Goal: Transaction & Acquisition: Purchase product/service

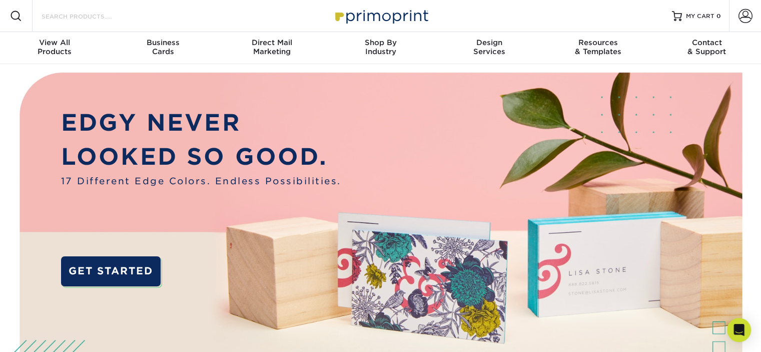
click at [125, 14] on input "Search Products" at bounding box center [90, 16] width 98 height 12
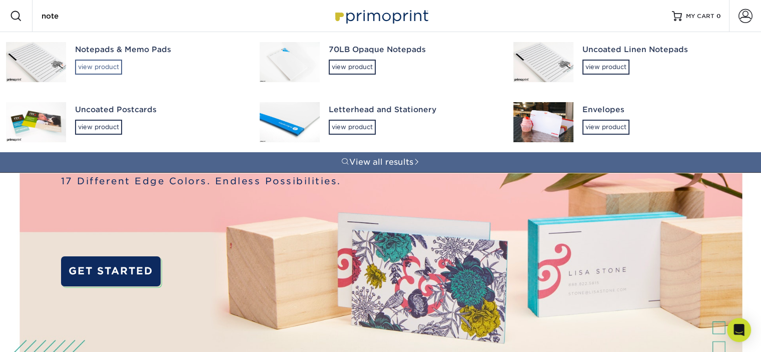
type input "note"
click at [117, 75] on div "view product" at bounding box center [98, 67] width 47 height 15
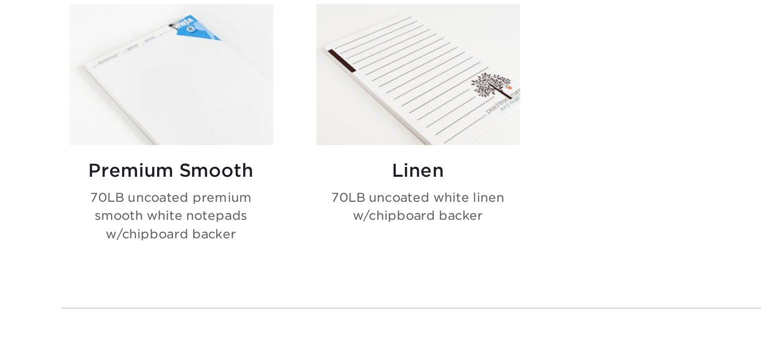
scroll to position [384, 0]
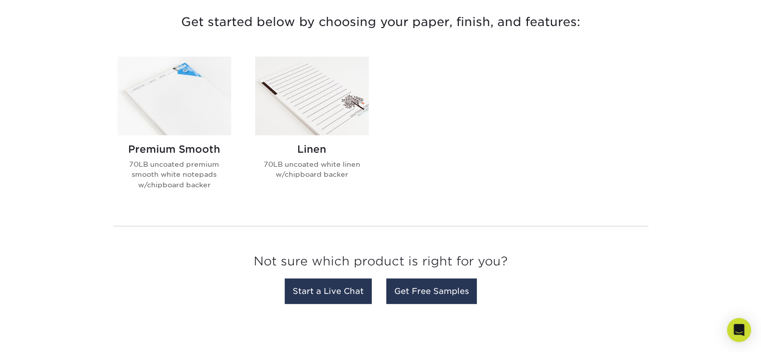
click at [177, 110] on img at bounding box center [175, 96] width 114 height 79
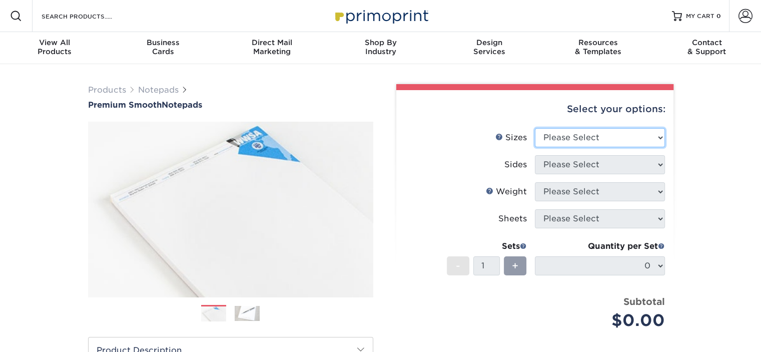
click at [601, 146] on select "Please Select 3.5" x 8.5" 4" x 6" 4.25" x 5.5" 5.5" x 8.5" 8.5" x 11"" at bounding box center [600, 137] width 130 height 19
select select "5.50x8.50"
click at [535, 143] on select "Please Select 3.5" x 8.5" 4" x 6" 4.25" x 5.5" 5.5" x 8.5" 8.5" x 11"" at bounding box center [600, 137] width 130 height 19
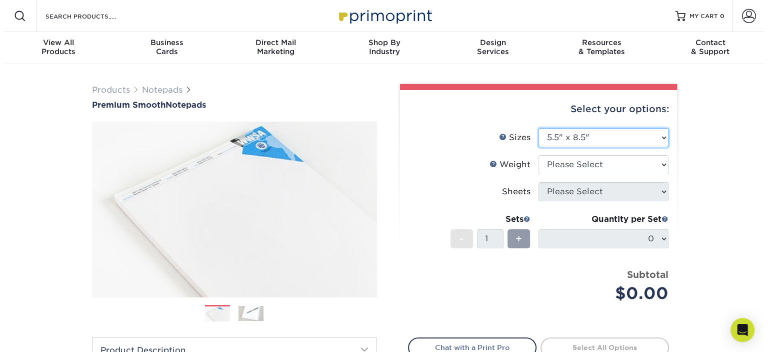
scroll to position [59, 0]
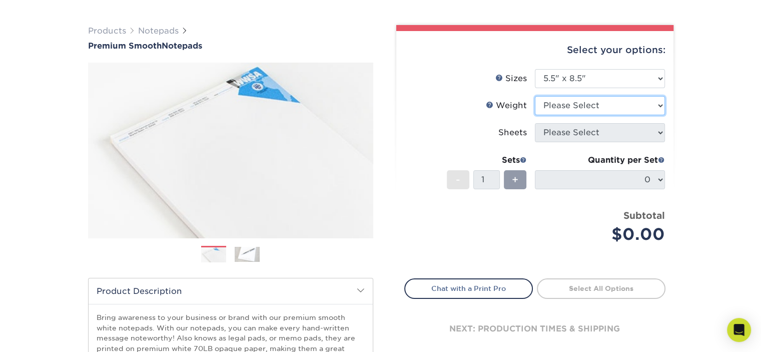
click at [612, 115] on select "Please Select 70LB" at bounding box center [600, 105] width 130 height 19
select select "70LB"
click at [535, 114] on select "Please Select 70LB" at bounding box center [600, 105] width 130 height 19
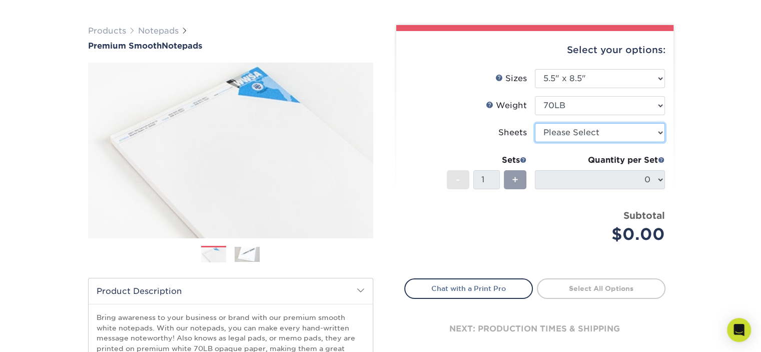
click at [610, 142] on select "Please Select 50 25" at bounding box center [600, 132] width 130 height 19
select select "50"
click at [535, 142] on select "Please Select 50 25" at bounding box center [600, 132] width 130 height 19
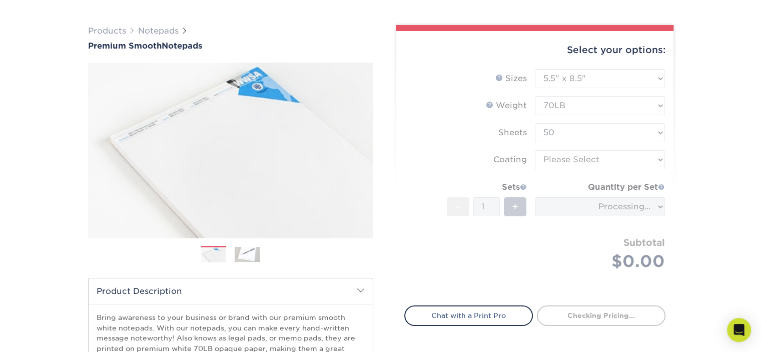
click at [616, 184] on form "Sizes Help Sizes Please Select 3.5" x 8.5" 4" x 6" 4.25" x 5.5" 5.5" x 8.5" 8.5…" at bounding box center [534, 181] width 261 height 225
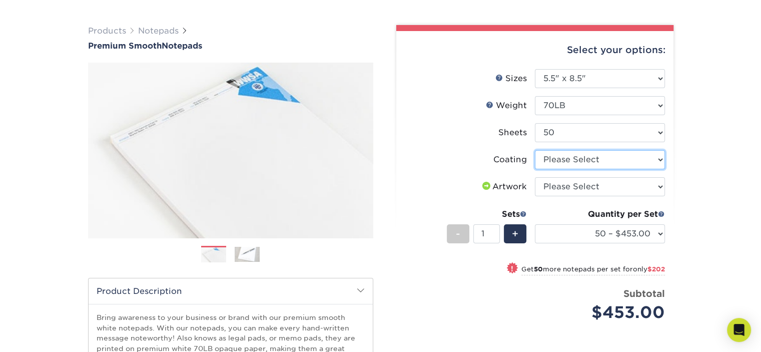
click at [616, 169] on select at bounding box center [600, 159] width 130 height 19
click at [535, 169] on select at bounding box center [600, 159] width 130 height 19
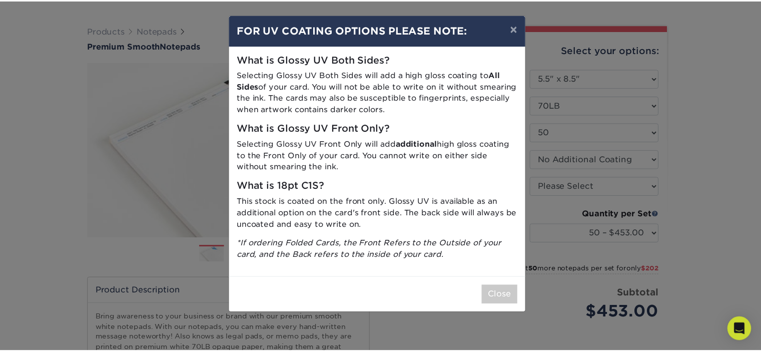
scroll to position [0, 0]
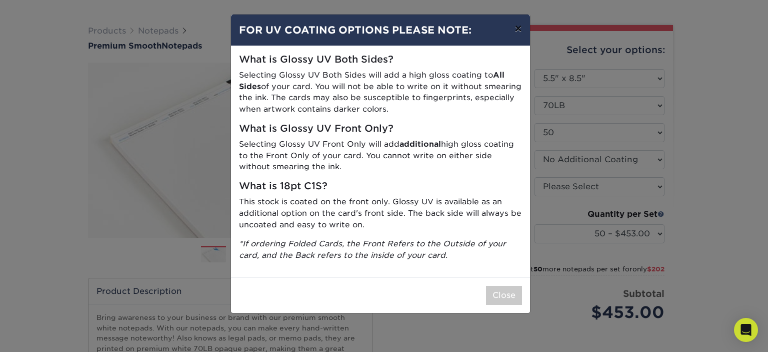
click at [513, 35] on button "×" at bounding box center [518, 29] width 23 height 28
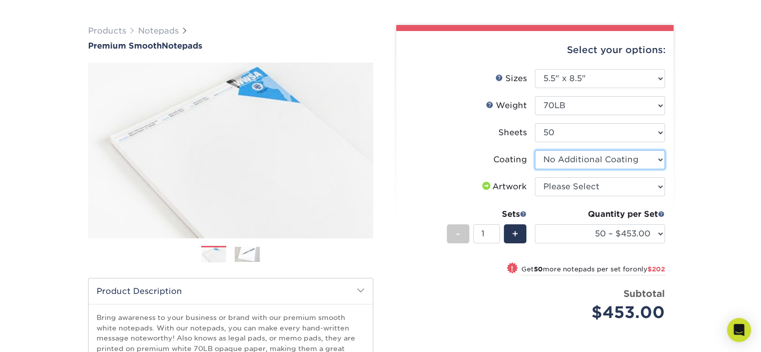
click at [563, 169] on select at bounding box center [600, 159] width 130 height 19
select select "-1"
click at [535, 169] on select at bounding box center [600, 159] width 130 height 19
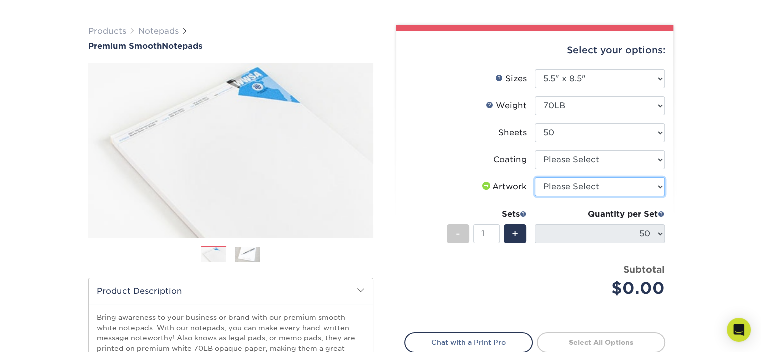
click at [576, 196] on select "Please Select I will upload files I need a design - $50" at bounding box center [600, 186] width 130 height 19
select select "upload"
click at [535, 196] on select "Please Select I will upload files I need a design - $50" at bounding box center [600, 186] width 130 height 19
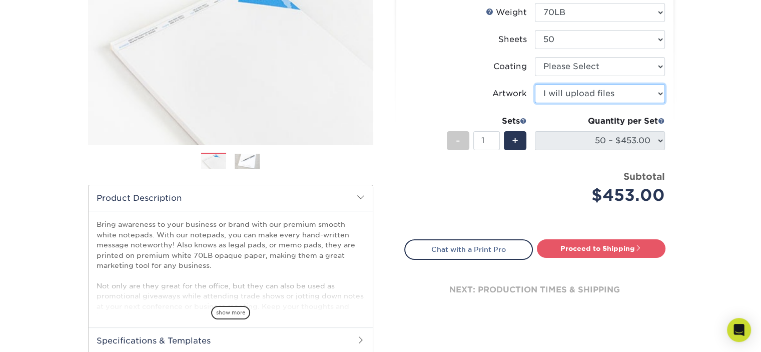
scroll to position [162, 0]
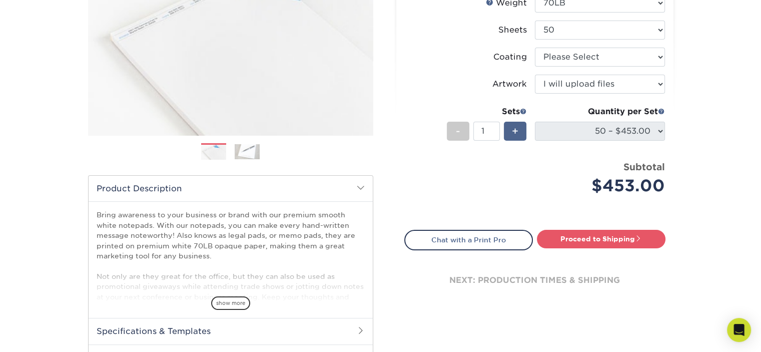
click at [514, 139] on span "+" at bounding box center [515, 131] width 7 height 15
type input "5"
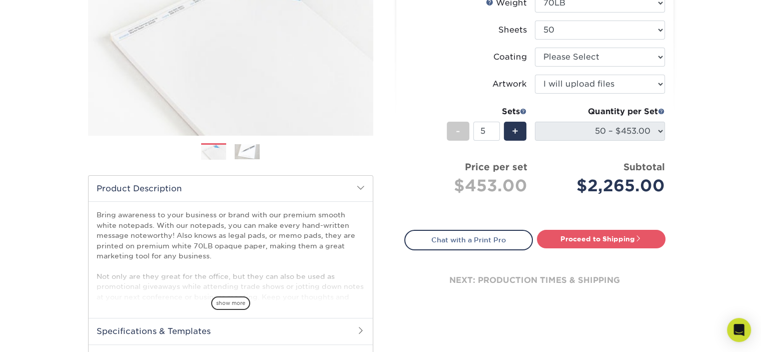
click at [535, 198] on div "Subtotal $2,265.00" at bounding box center [600, 179] width 130 height 38
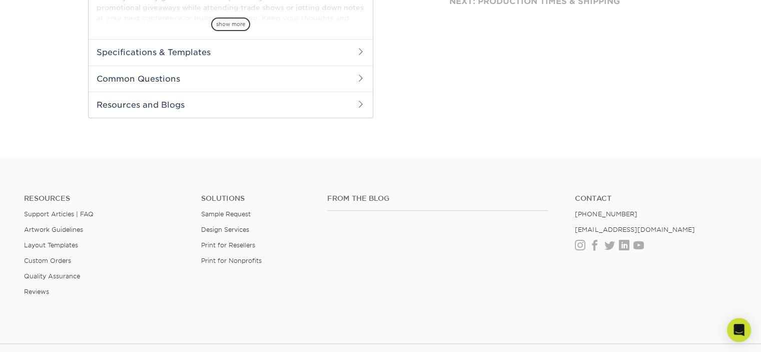
scroll to position [612, 0]
